Goal: Communication & Community: Answer question/provide support

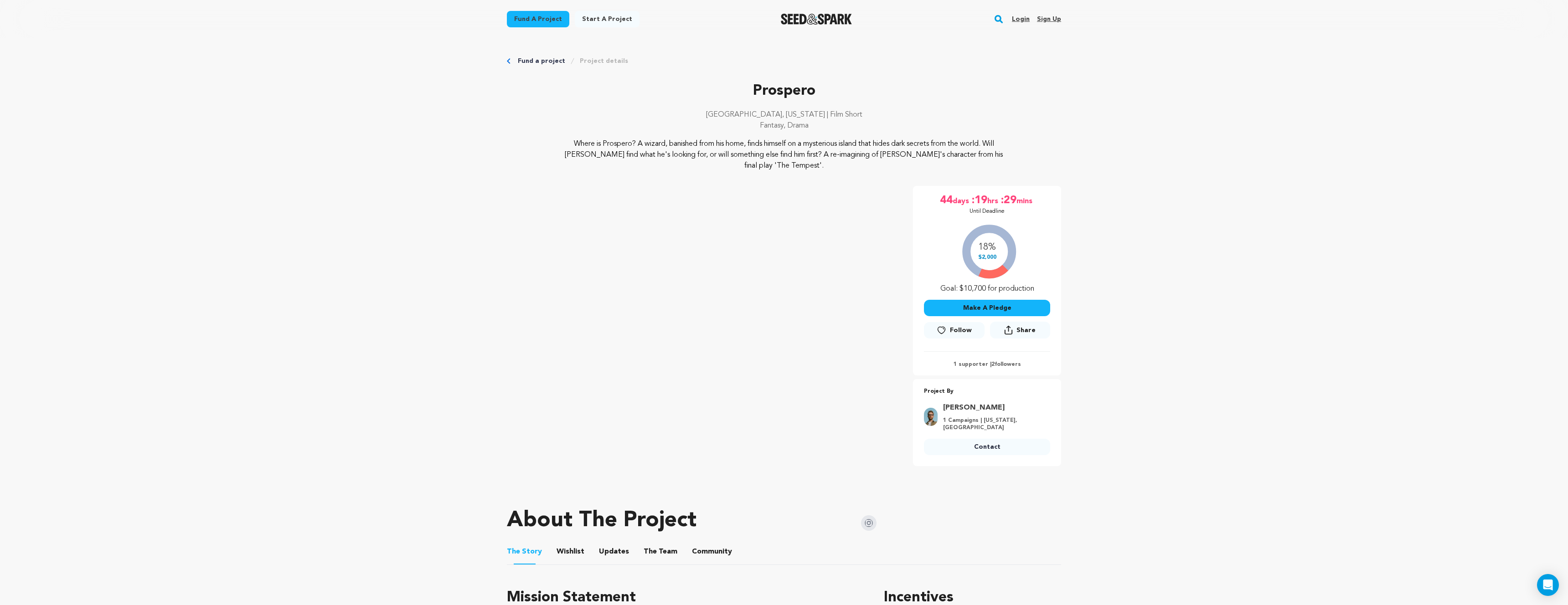
click at [1027, 21] on link "Login" at bounding box center [1020, 19] width 18 height 15
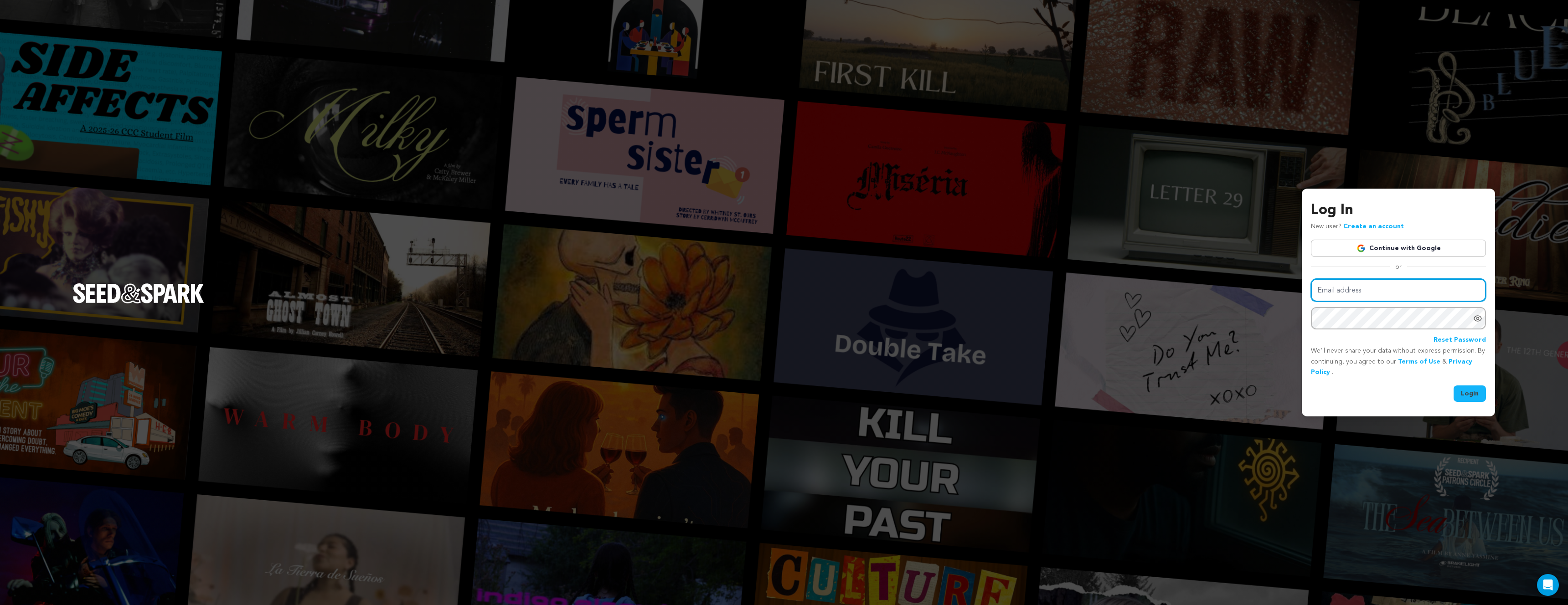
type input "tyler.orsak@gmail.com"
click at [1477, 394] on button "Login" at bounding box center [1469, 394] width 32 height 16
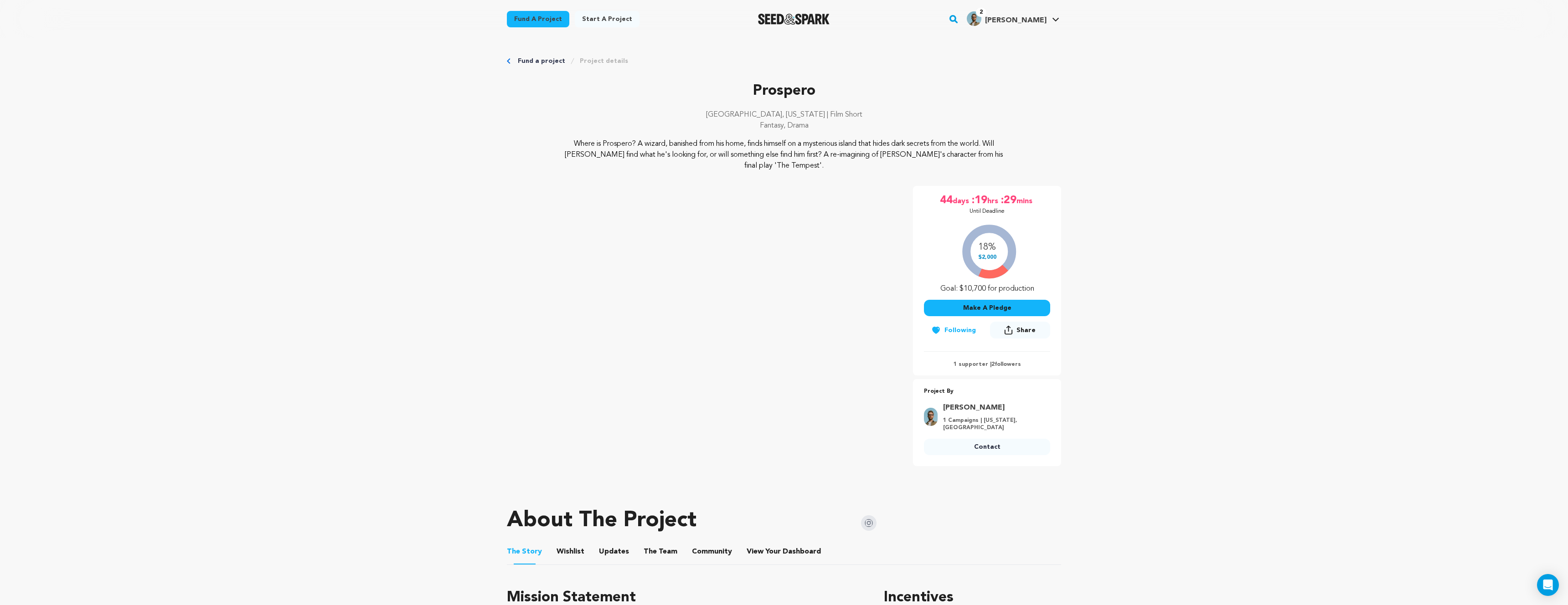
click at [981, 20] on img "Tyler O.'s Profile" at bounding box center [974, 19] width 15 height 15
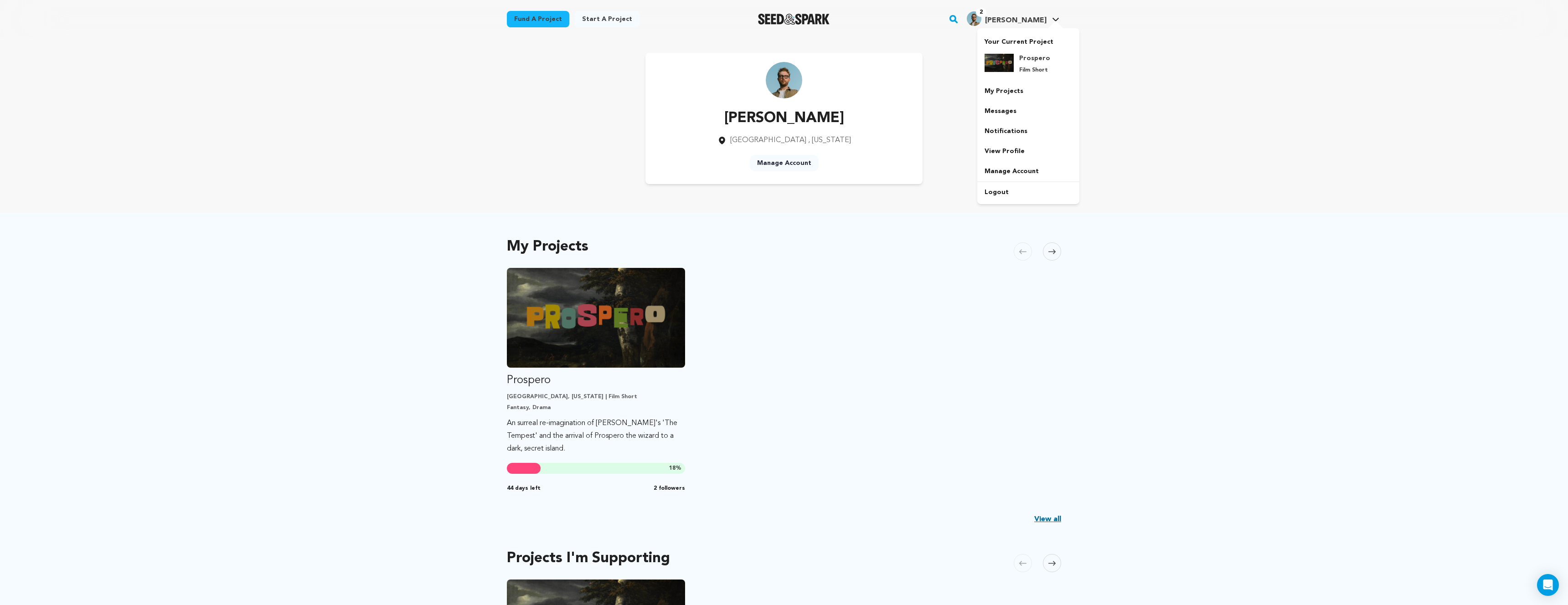
click at [1057, 15] on link "2 Tyler O. Tyler O." at bounding box center [1013, 18] width 96 height 16
click at [1013, 109] on link "Messages" at bounding box center [1029, 111] width 102 height 20
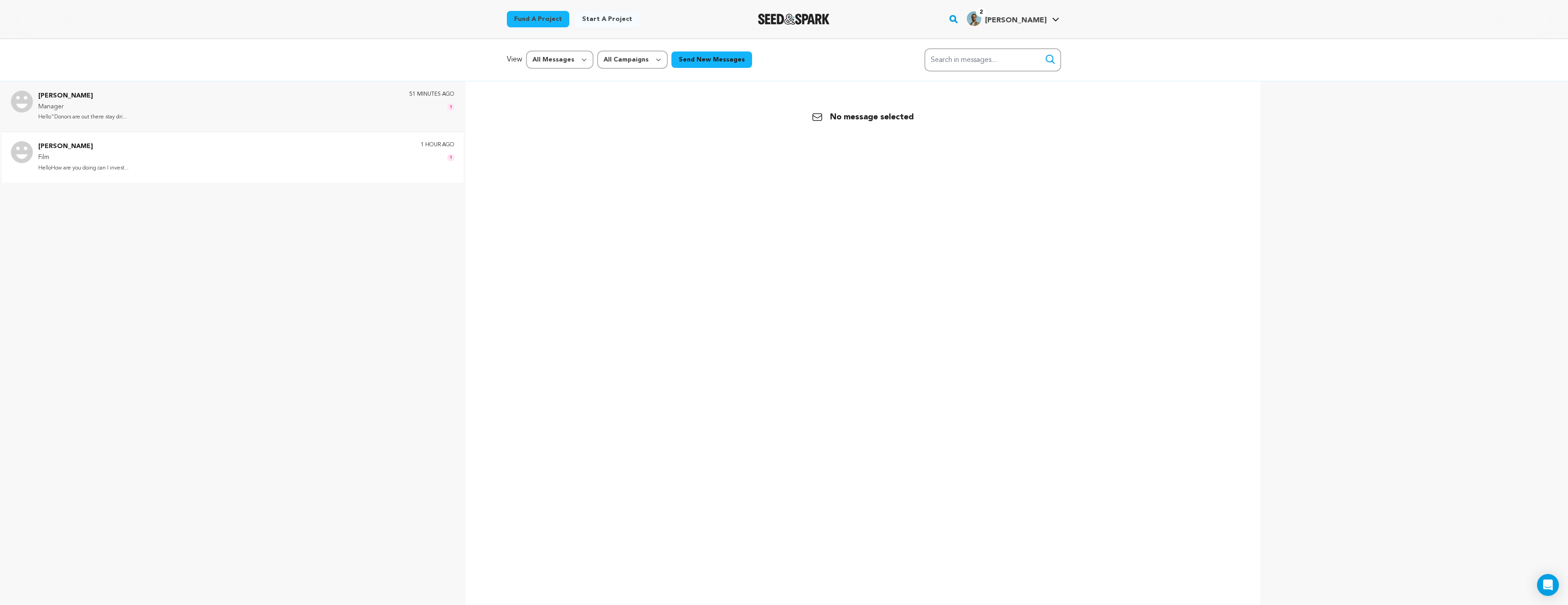
click at [182, 153] on div "Samuel Eric Film HelloHow are you doing can I invest... 1 hour ago 1" at bounding box center [247, 157] width 416 height 32
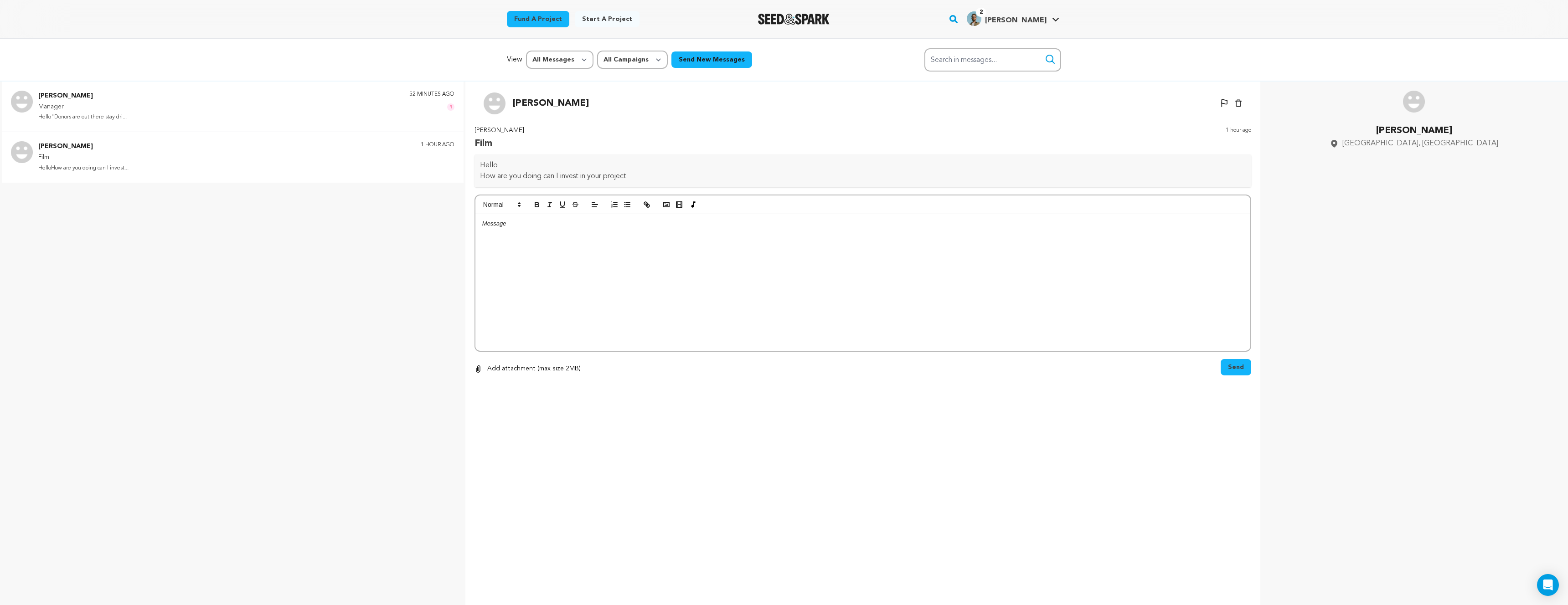
click at [307, 103] on div "Sarah Joy Manager Hello"Donors are out there stay dri... 52 minutes ago 1" at bounding box center [247, 107] width 416 height 32
click at [981, 15] on img "Tyler O.'s Profile" at bounding box center [974, 19] width 15 height 15
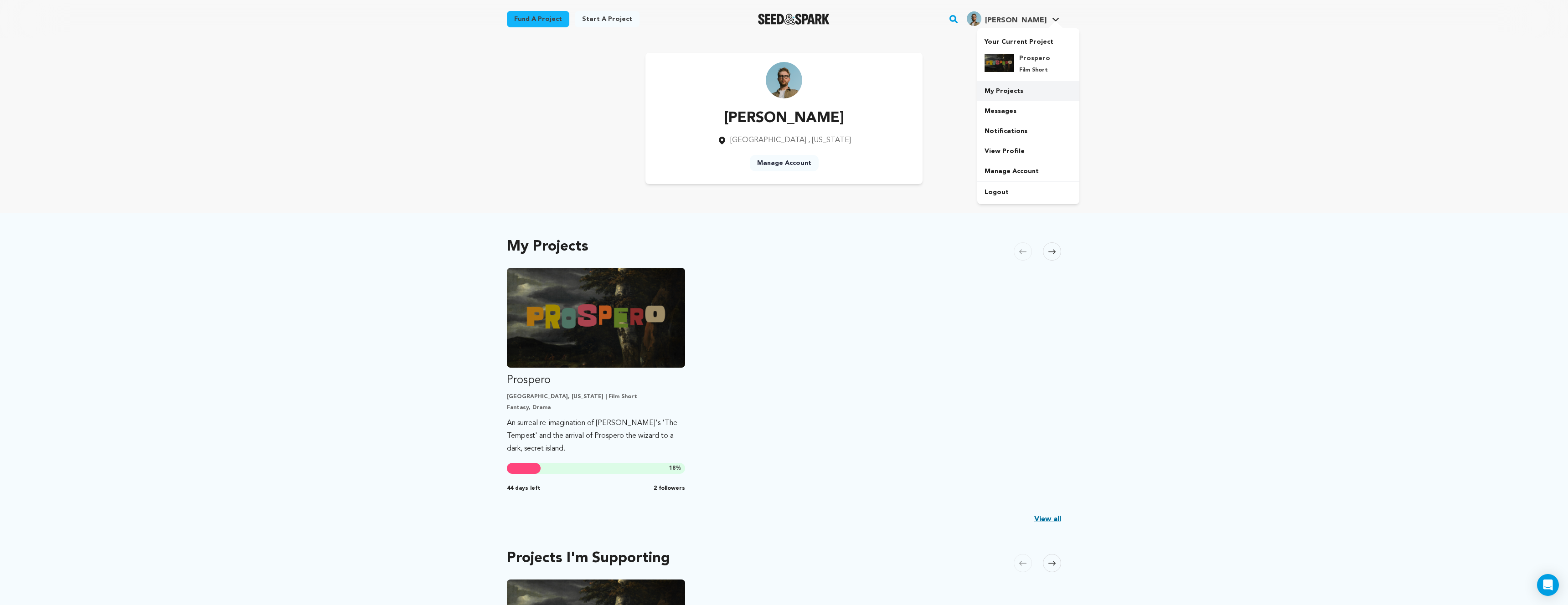
click at [1027, 88] on link "My Projects" at bounding box center [1029, 91] width 102 height 20
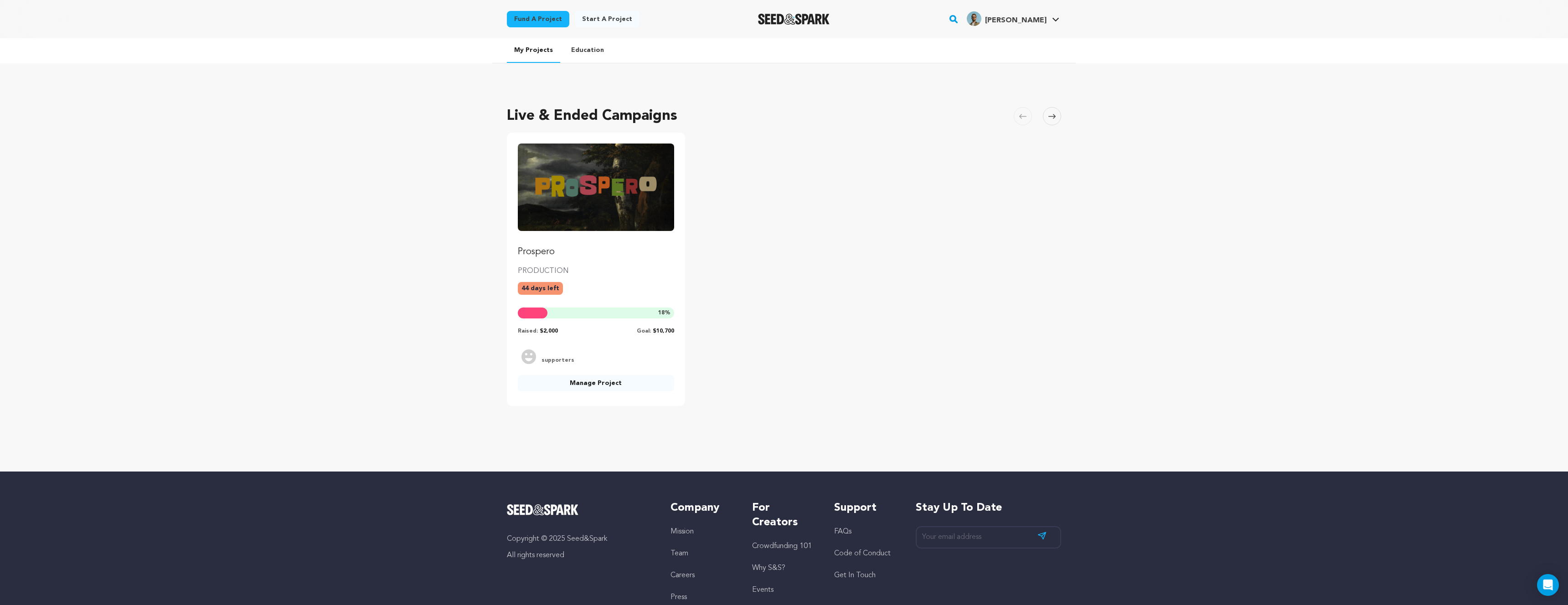
click at [707, 298] on ul "Prospero PRODUCTION 44 days left 18 % Raised: $2,000 Goal: $10,700 +-3 supporte…" at bounding box center [784, 269] width 555 height 273
click at [558, 358] on span "supporters" at bounding box center [557, 360] width 35 height 7
click at [527, 356] on img at bounding box center [529, 357] width 15 height 15
click at [612, 372] on div "Prospero PRODUCTION 44 days left 18 % Raised: $2,000 Goal: $10,700 +-3 supporte…" at bounding box center [596, 269] width 178 height 273
click at [612, 381] on link "Manage Project" at bounding box center [596, 383] width 156 height 16
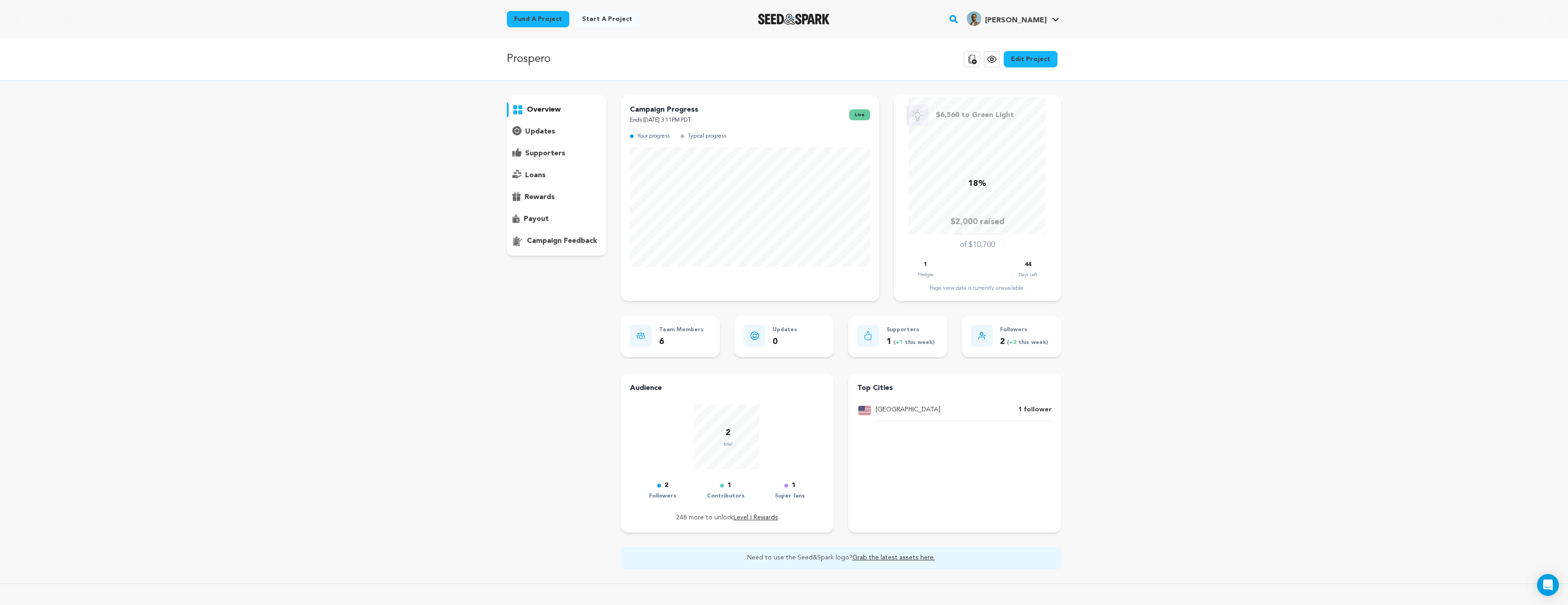
click at [561, 150] on p "supporters" at bounding box center [545, 153] width 40 height 11
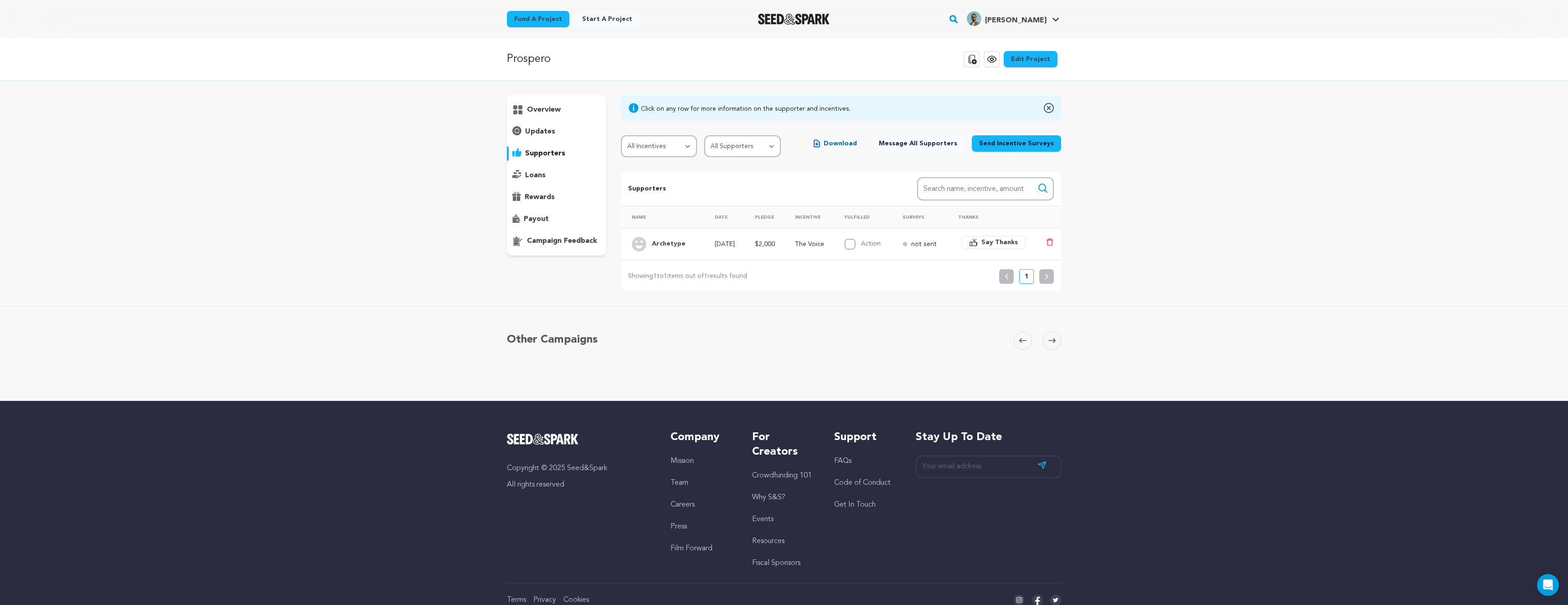
click at [978, 240] on icon "button" at bounding box center [974, 243] width 7 height 6
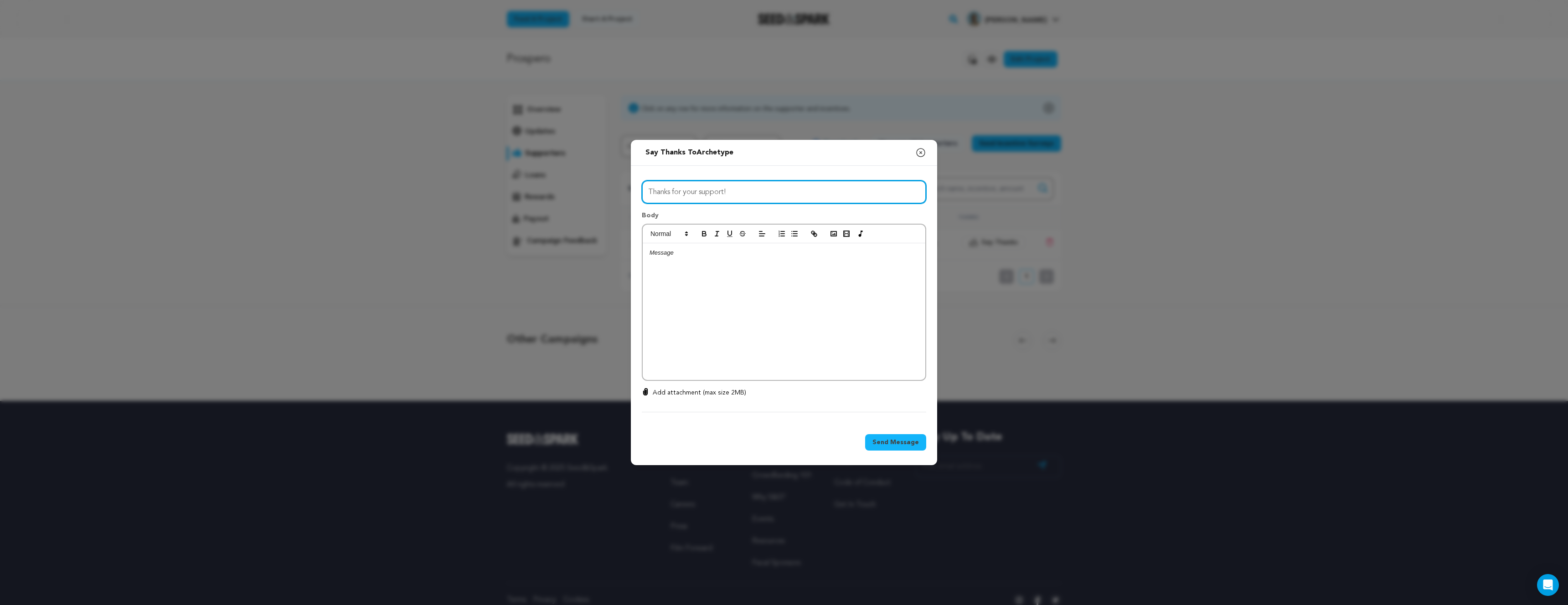
click at [765, 192] on input "Thanks for your support!" at bounding box center [783, 192] width 284 height 23
click at [732, 290] on div at bounding box center [784, 312] width 282 height 137
click at [920, 155] on icon "button" at bounding box center [921, 153] width 11 height 11
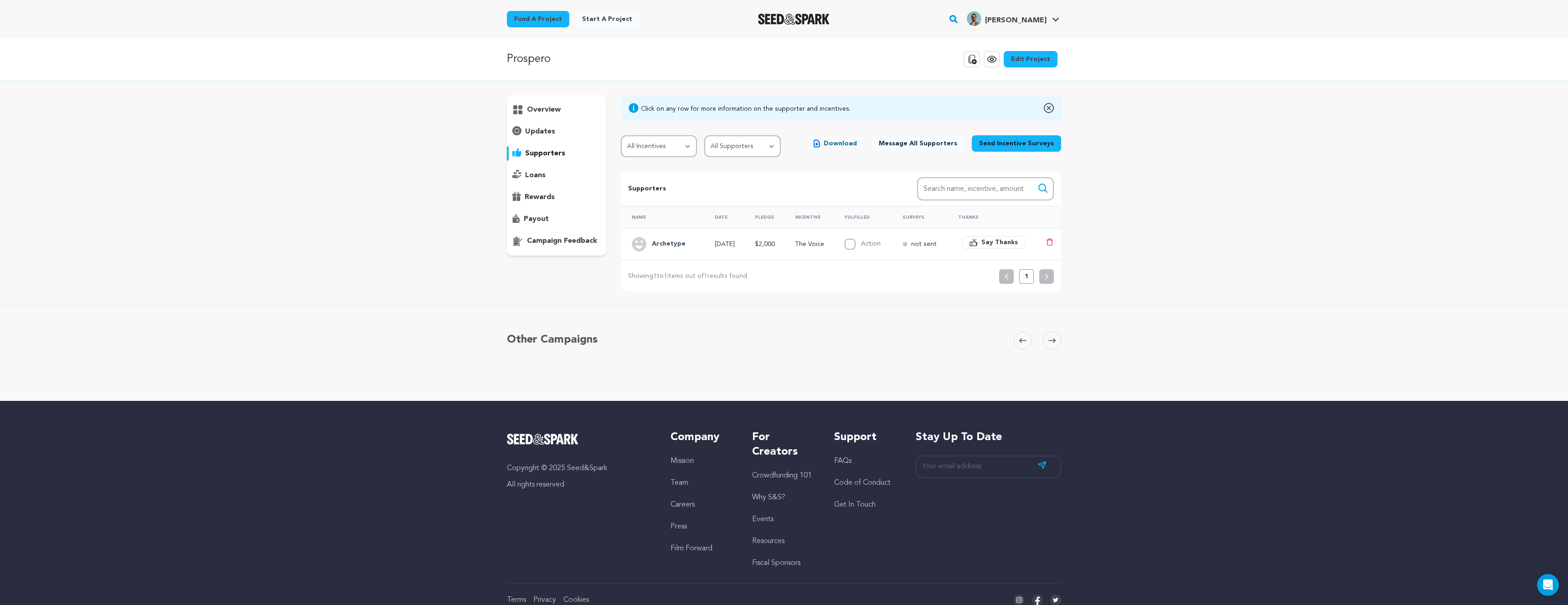
click at [1122, 305] on div "Prospero Copy public preview link View project Edit Project View more option Vi…" at bounding box center [784, 220] width 1568 height 363
click at [549, 195] on p "rewards" at bounding box center [539, 197] width 30 height 11
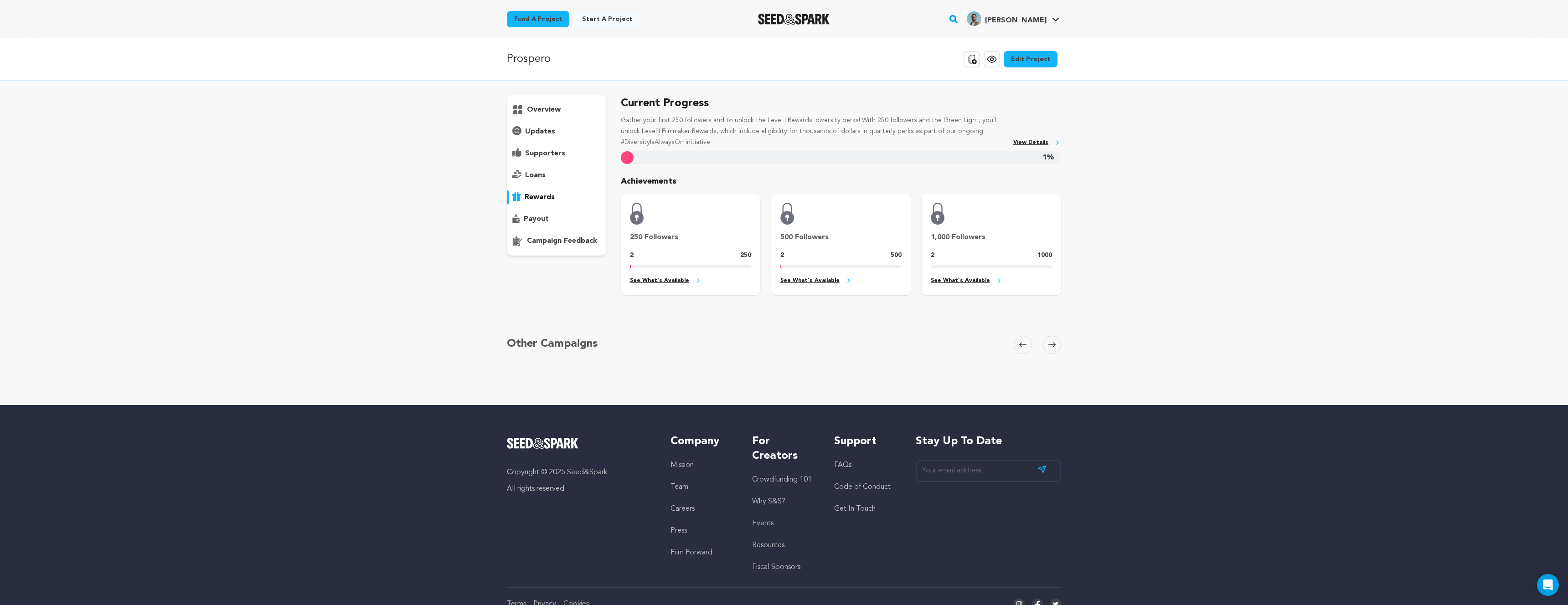
click at [533, 177] on p "loans" at bounding box center [536, 175] width 21 height 11
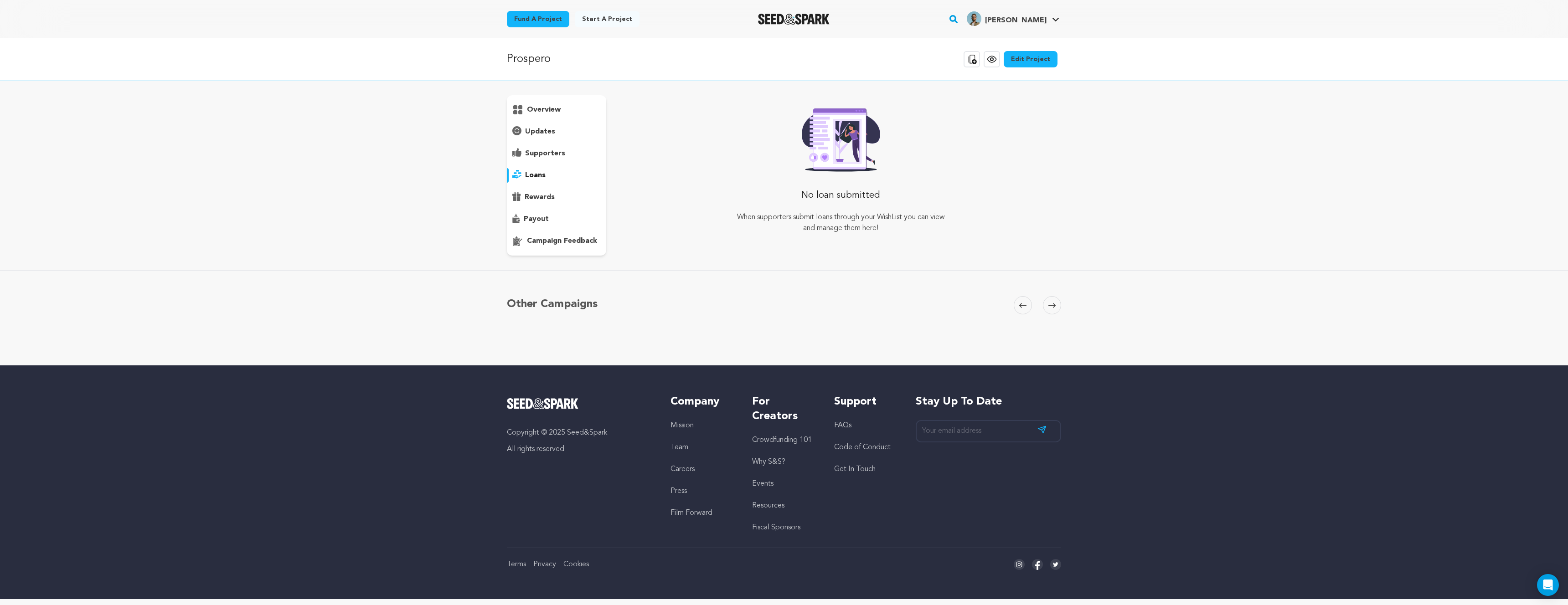
click at [548, 128] on p "updates" at bounding box center [540, 131] width 30 height 11
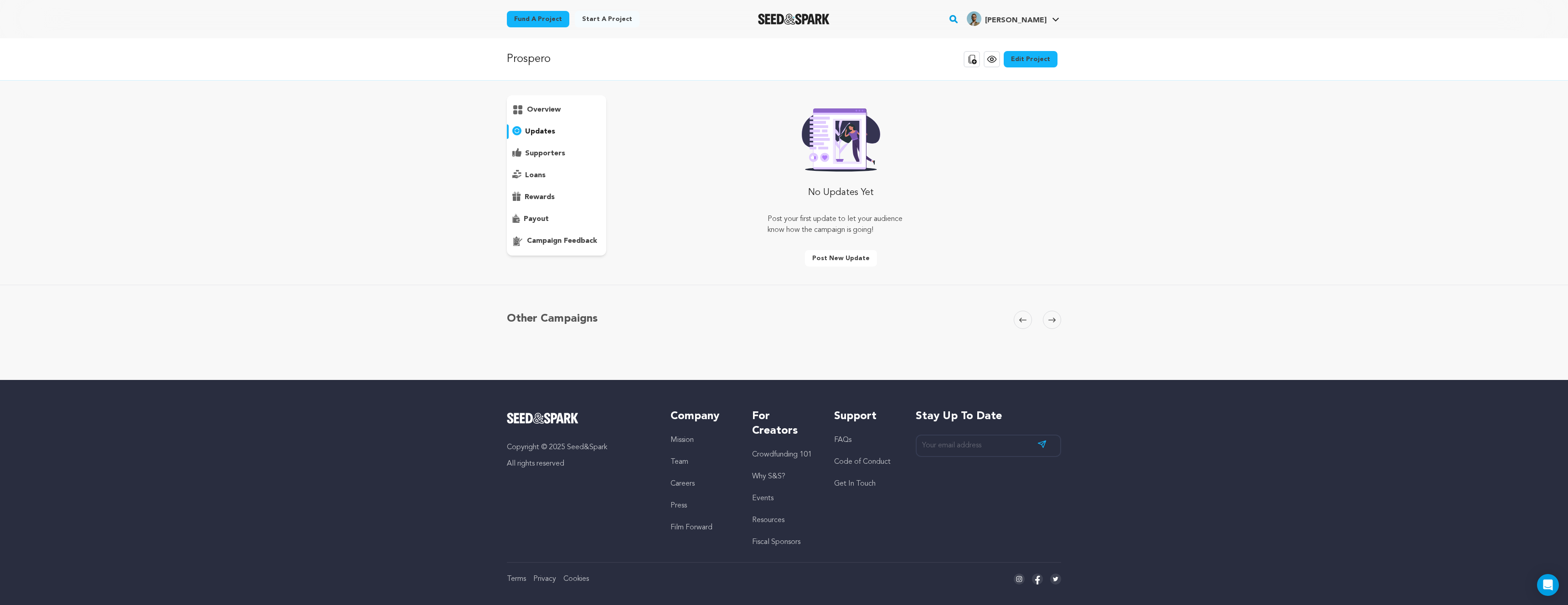
click at [555, 111] on p "overview" at bounding box center [544, 110] width 33 height 11
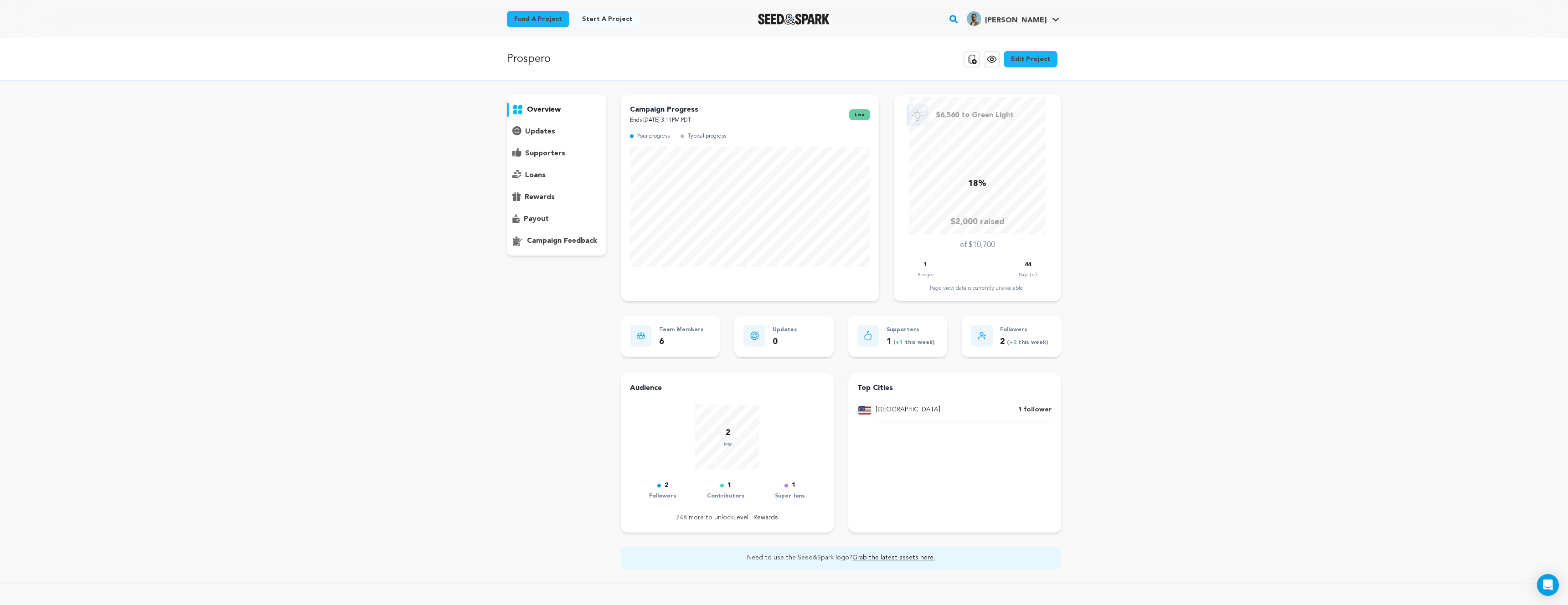
click at [694, 338] on p "6" at bounding box center [681, 342] width 44 height 13
click at [685, 330] on p "Team Members" at bounding box center [681, 330] width 44 height 10
click at [643, 332] on icon at bounding box center [640, 336] width 8 height 7
click at [662, 339] on p "6" at bounding box center [681, 342] width 44 height 13
click at [525, 297] on div "overview updates" at bounding box center [556, 332] width 99 height 474
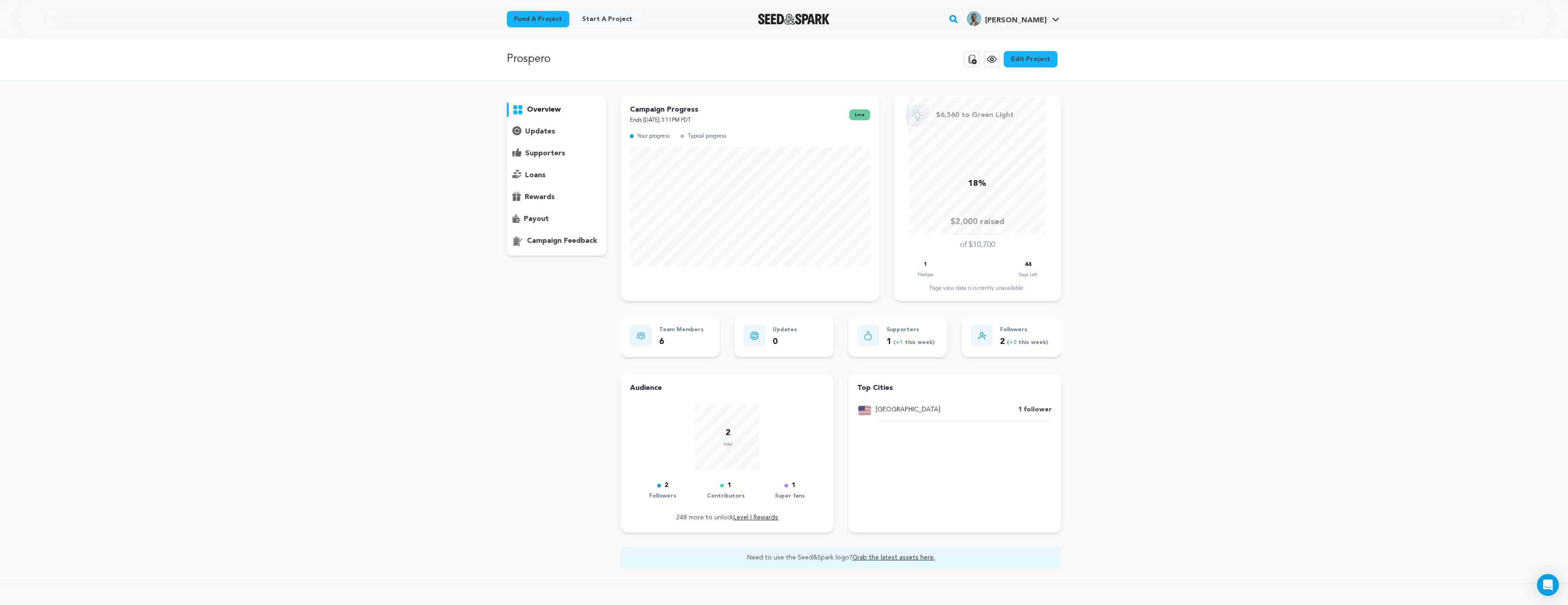
click at [541, 108] on p "overview" at bounding box center [544, 110] width 33 height 11
click at [1032, 72] on p "Film Short" at bounding box center [1035, 70] width 33 height 7
click at [665, 484] on p "2" at bounding box center [667, 486] width 4 height 11
click at [1004, 148] on link "View Profile" at bounding box center [1029, 151] width 102 height 20
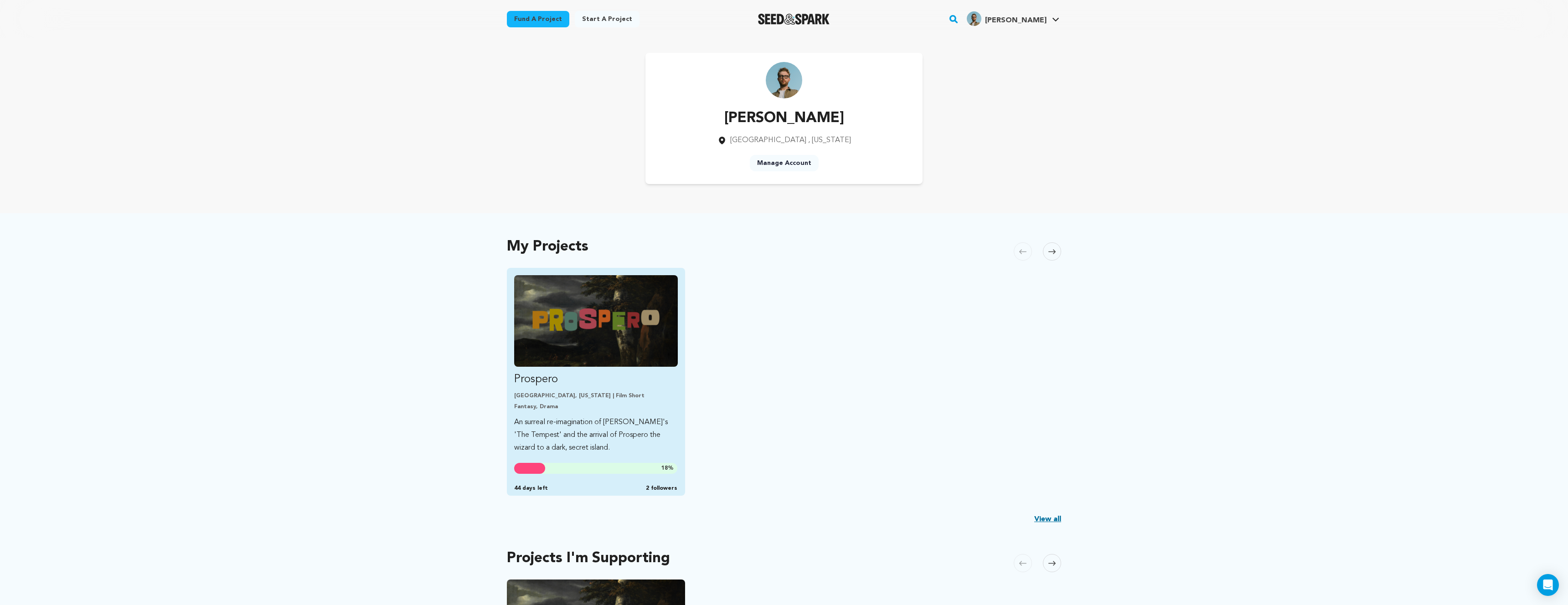
click at [608, 324] on img "Fund Prospero" at bounding box center [596, 321] width 164 height 92
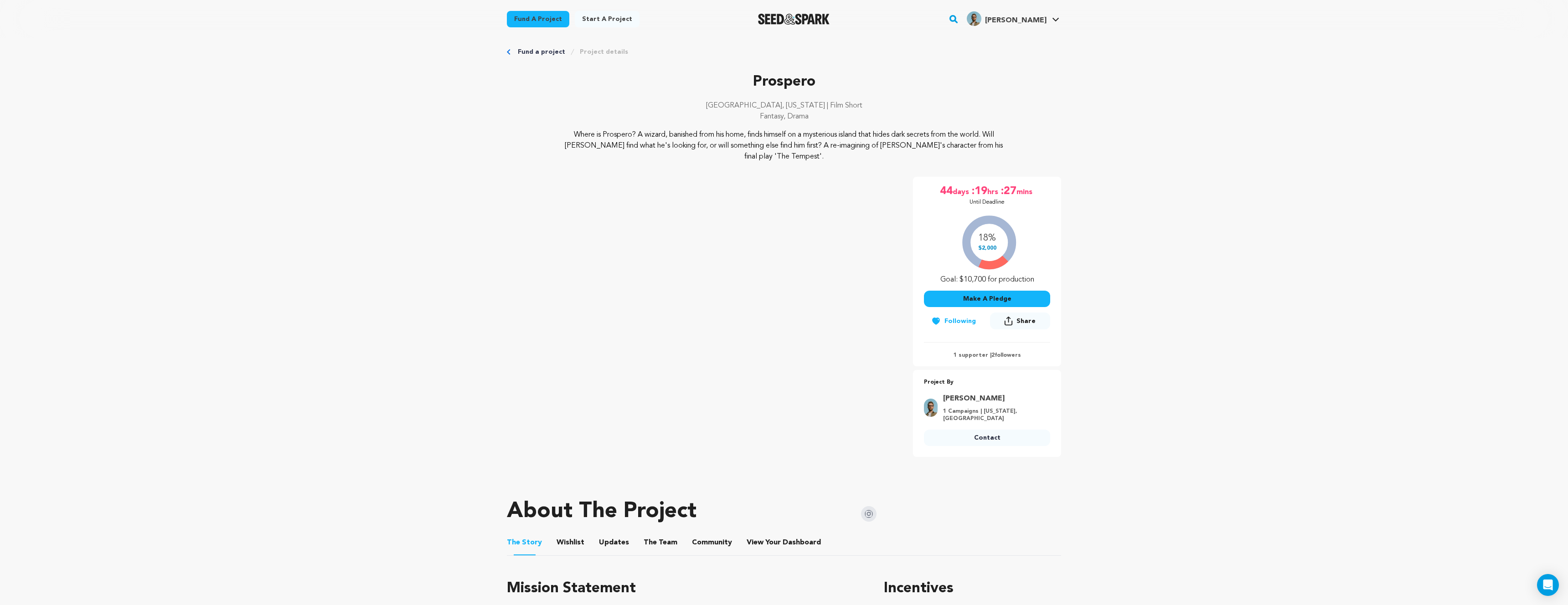
scroll to position [11, 0]
click at [1007, 351] on p "1 supporter | 2 followers" at bounding box center [987, 354] width 126 height 7
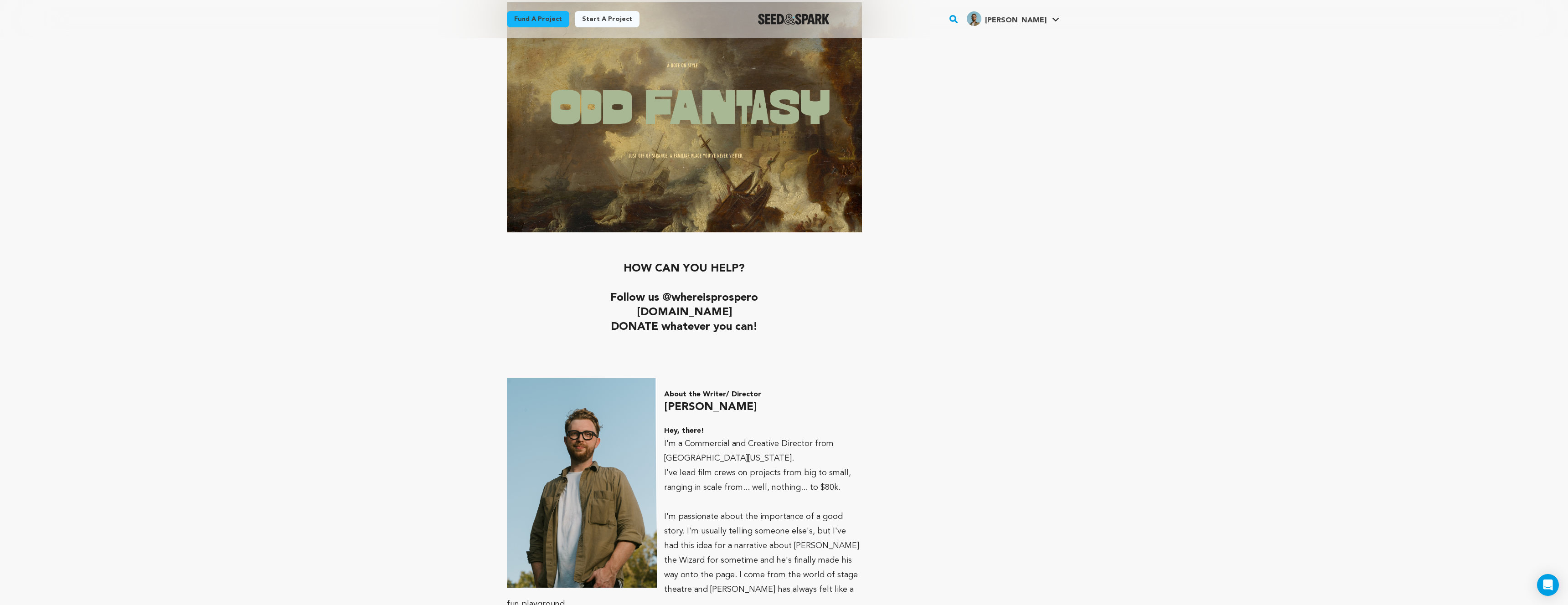
scroll to position [3088, 0]
